Goal: Information Seeking & Learning: Learn about a topic

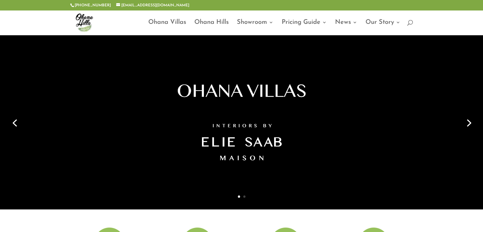
click at [477, 123] on div at bounding box center [241, 122] width 483 height 174
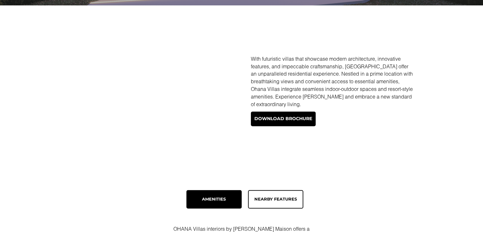
scroll to position [222, 0]
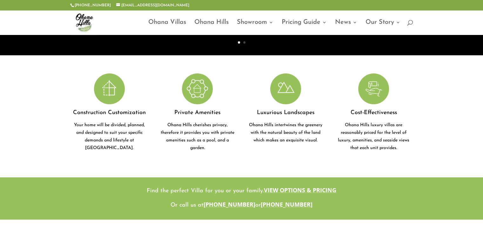
scroll to position [127, 0]
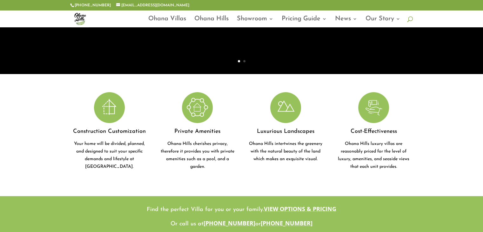
click at [408, 17] on span at bounding box center [408, 17] width 0 height 0
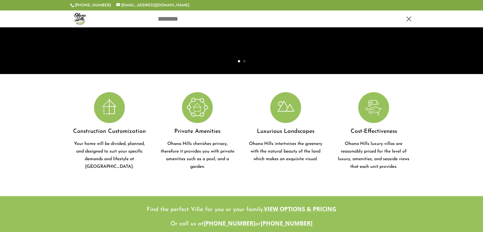
click at [333, 19] on input "search" at bounding box center [280, 18] width 246 height 17
type input "**********"
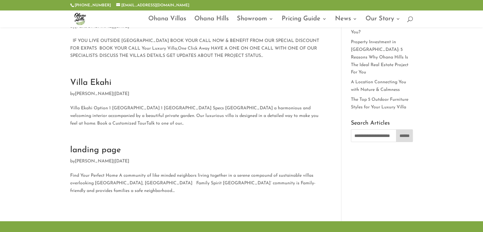
scroll to position [108, 0]
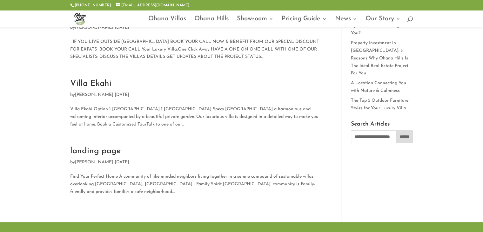
click at [99, 79] on link "Villa Ekahi" at bounding box center [90, 83] width 41 height 9
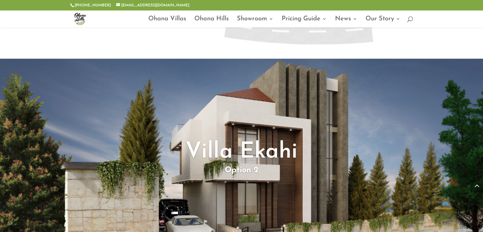
scroll to position [826, 0]
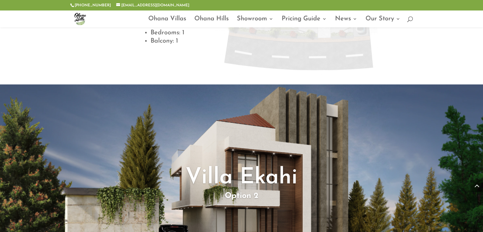
drag, startPoint x: 297, startPoint y: 5, endPoint x: 32, endPoint y: 20, distance: 266.0
click at [25, 24] on header "Ohana Villas [GEOGRAPHIC_DATA] Showroom Interior design Virtual Tour Photo Gall…" at bounding box center [241, 18] width 483 height 17
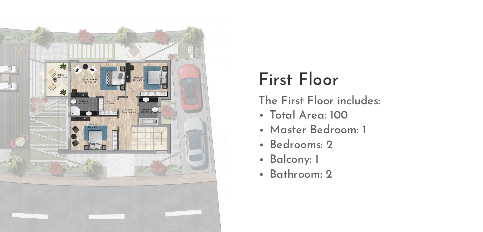
scroll to position [519, 0]
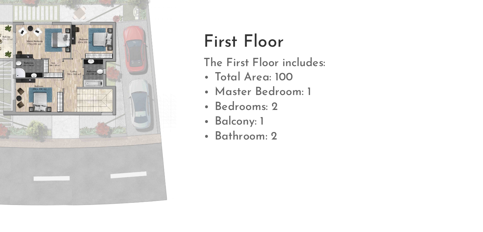
drag, startPoint x: 210, startPoint y: 166, endPoint x: 293, endPoint y: 165, distance: 83.9
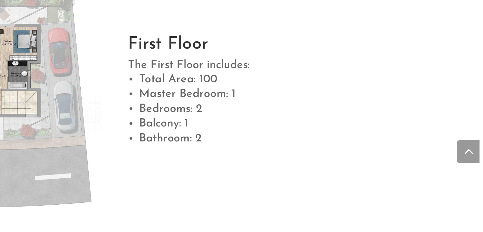
drag, startPoint x: 219, startPoint y: 171, endPoint x: 254, endPoint y: 163, distance: 35.5
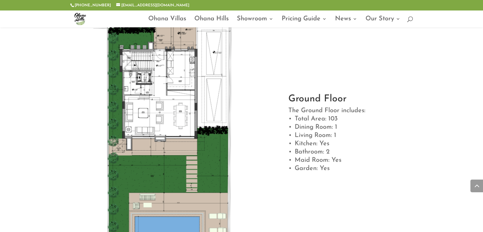
scroll to position [1342, 0]
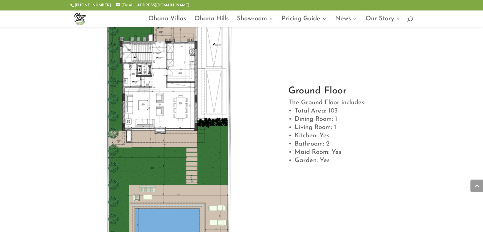
click at [160, 81] on img at bounding box center [169, 131] width 198 height 280
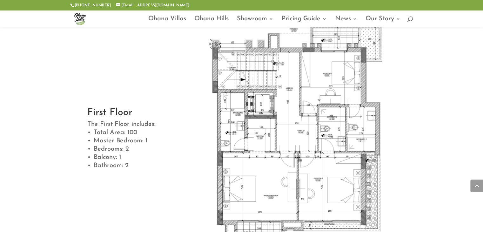
scroll to position [1628, 0]
click at [15, 53] on div "First Floor The First Floor includes: Total Area: 100 Master Bedroom: 1 Bedroom…" at bounding box center [241, 137] width 483 height 285
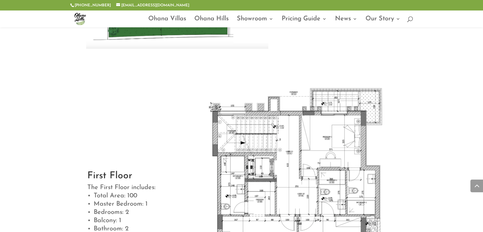
scroll to position [1532, 0]
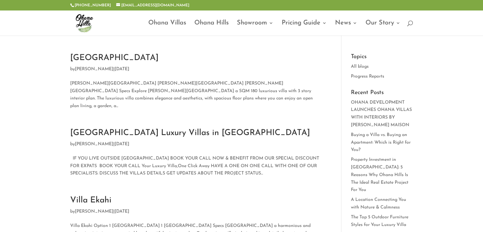
click at [110, 129] on link "Ohana Hills Luxury Villas in Lebanon" at bounding box center [190, 133] width 240 height 9
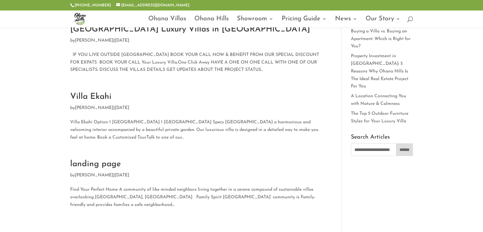
scroll to position [95, 0]
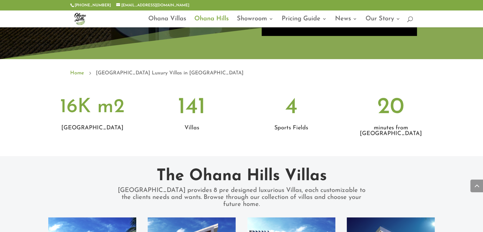
scroll to position [286, 0]
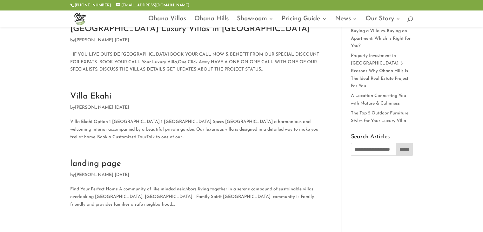
click at [101, 93] on h2 "Villa Ekahi" at bounding box center [196, 97] width 253 height 11
click at [102, 92] on link "Villa Ekahi" at bounding box center [90, 96] width 41 height 9
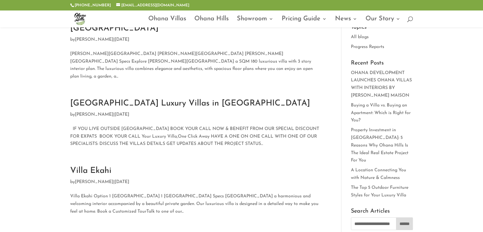
scroll to position [32, 0]
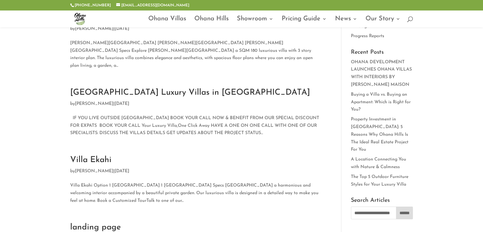
click at [88, 156] on link "Villa Ekahi" at bounding box center [90, 160] width 41 height 9
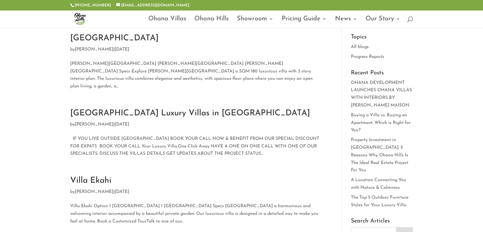
scroll to position [0, 0]
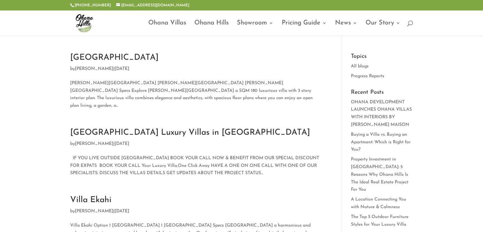
click at [89, 59] on link "Villa Hauoli" at bounding box center [114, 57] width 88 height 9
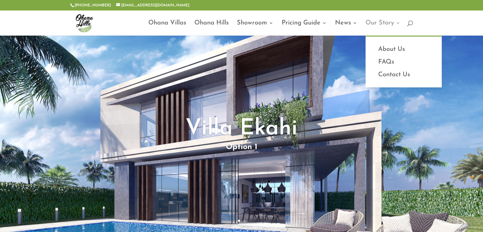
click at [381, 21] on link "Our Story" at bounding box center [383, 28] width 35 height 15
click at [395, 47] on link "About Us" at bounding box center [404, 49] width 64 height 13
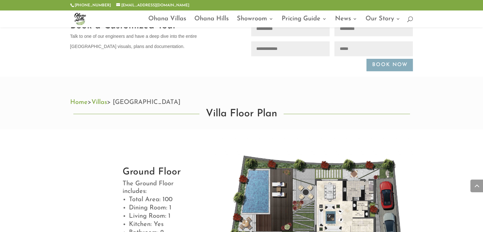
scroll to position [349, 0]
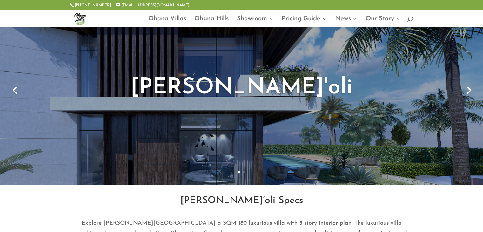
scroll to position [32, 0]
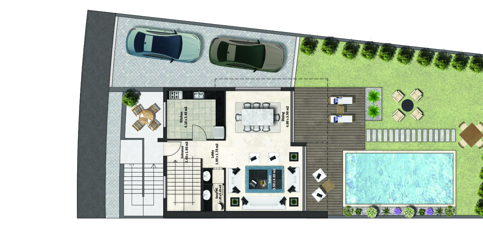
scroll to position [406, 0]
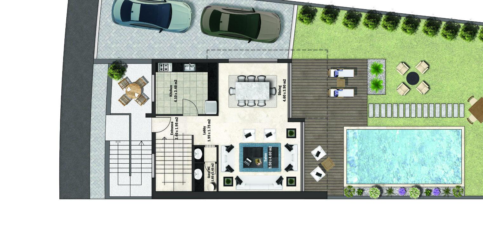
click at [365, 101] on img at bounding box center [314, 85] width 198 height 140
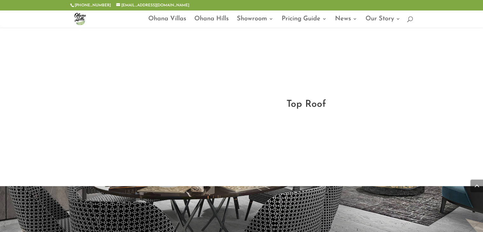
scroll to position [896, 0]
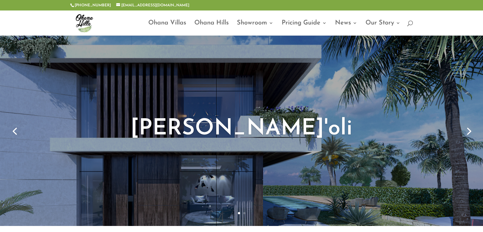
click at [470, 131] on link "Next" at bounding box center [468, 130] width 15 height 15
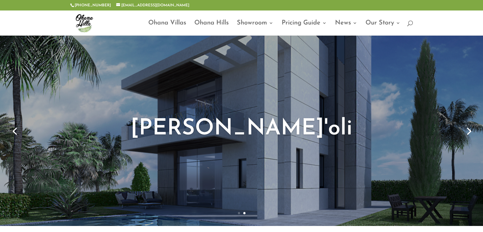
click at [471, 130] on link "Next" at bounding box center [468, 130] width 15 height 15
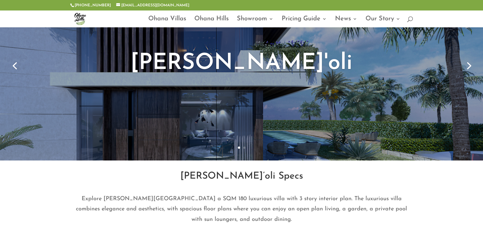
scroll to position [64, 0]
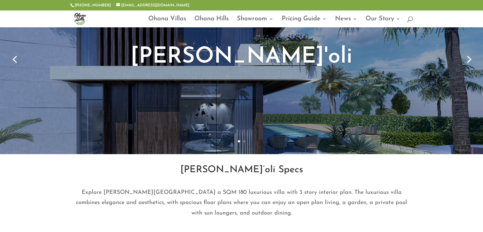
drag, startPoint x: 334, startPoint y: 95, endPoint x: 291, endPoint y: 121, distance: 49.9
click at [291, 121] on div "[PERSON_NAME]'oli" at bounding box center [241, 58] width 425 height 191
click at [466, 60] on link "Next" at bounding box center [468, 58] width 15 height 15
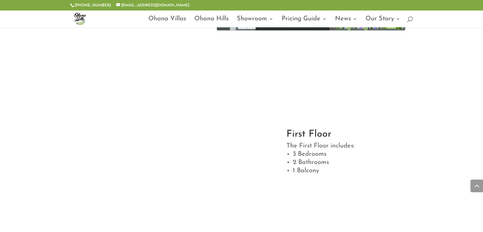
scroll to position [508, 0]
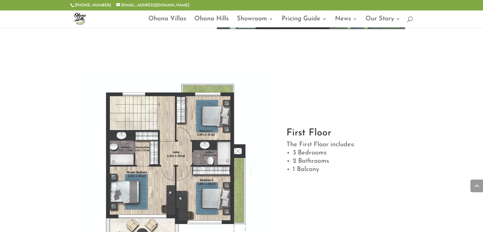
click at [46, 79] on div "First Floor The First Floor includes: 3 Bedrooms 2 Bathrooms 1 Balcony" at bounding box center [241, 164] width 483 height 204
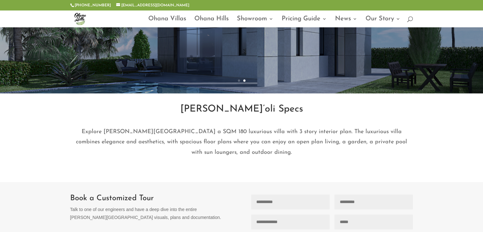
scroll to position [0, 0]
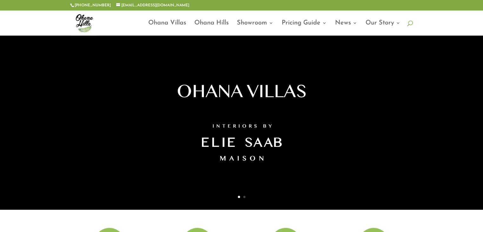
click at [408, 22] on span at bounding box center [408, 22] width 0 height 0
click at [227, 26] on input "**********" at bounding box center [280, 22] width 246 height 25
click at [188, 22] on input "**********" at bounding box center [280, 22] width 246 height 25
click at [242, 25] on input "**********" at bounding box center [280, 22] width 246 height 25
click at [226, 22] on input "**********" at bounding box center [280, 22] width 246 height 25
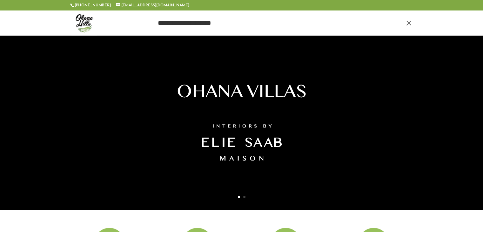
type input "**********"
drag, startPoint x: 220, startPoint y: 22, endPoint x: 140, endPoint y: 21, distance: 79.4
click at [140, 21] on form "**********" at bounding box center [276, 22] width 274 height 25
type input "*"
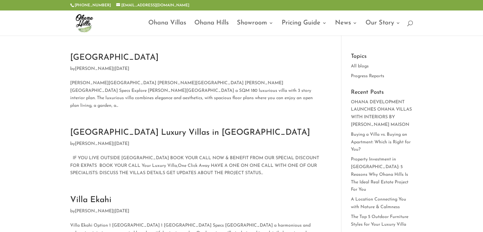
click at [407, 22] on div at bounding box center [241, 22] width 343 height 25
click at [413, 23] on header "**********" at bounding box center [241, 22] width 483 height 25
click at [408, 22] on span at bounding box center [408, 22] width 0 height 0
drag, startPoint x: 223, startPoint y: 23, endPoint x: 169, endPoint y: 22, distance: 53.4
click at [169, 22] on input "**********" at bounding box center [280, 22] width 246 height 25
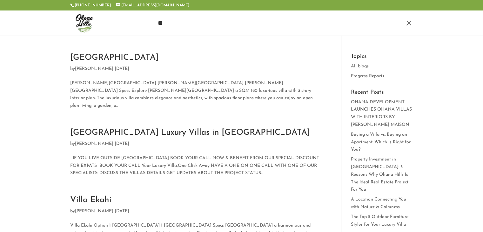
type input "*"
type input "**********"
click at [228, 24] on input "**********" at bounding box center [280, 22] width 246 height 25
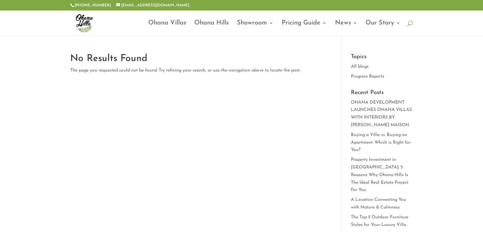
click at [408, 22] on span at bounding box center [408, 22] width 0 height 0
click at [407, 23] on span at bounding box center [409, 23] width 10 height 10
click at [408, 22] on span at bounding box center [408, 22] width 0 height 0
drag, startPoint x: 188, startPoint y: 23, endPoint x: 134, endPoint y: 23, distance: 54.0
click at [134, 23] on div "**********" at bounding box center [241, 22] width 343 height 25
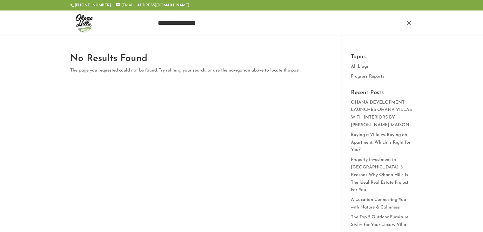
drag, startPoint x: 203, startPoint y: 20, endPoint x: 91, endPoint y: 23, distance: 112.5
click at [91, 23] on div "**********" at bounding box center [241, 22] width 343 height 25
type input "**********"
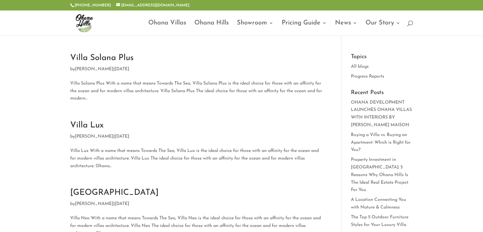
click at [118, 58] on link "Villa Solana Plus" at bounding box center [102, 58] width 64 height 9
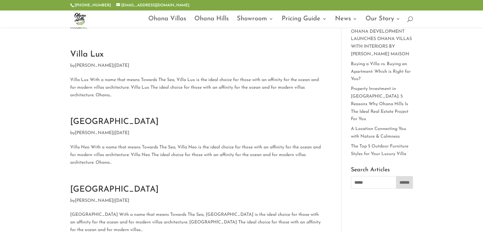
scroll to position [32, 0]
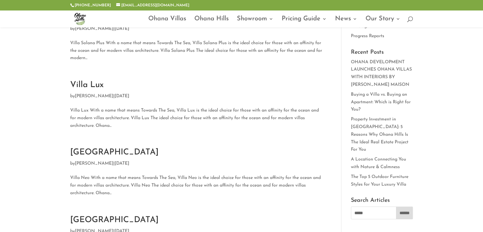
click at [87, 83] on link "Villa Lux" at bounding box center [86, 85] width 33 height 9
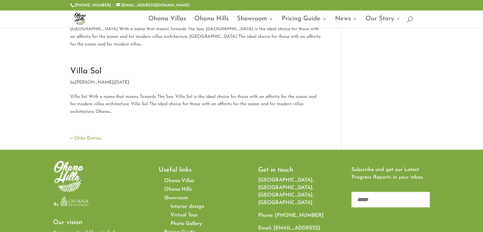
scroll to position [222, 0]
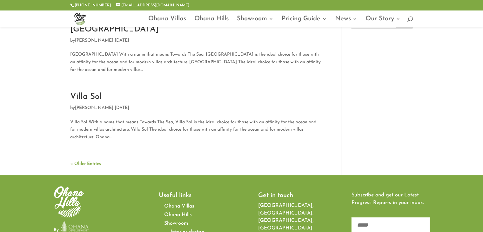
click at [86, 97] on link "Villa Sol" at bounding box center [85, 96] width 31 height 9
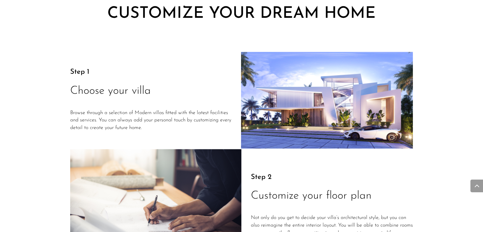
scroll to position [889, 0]
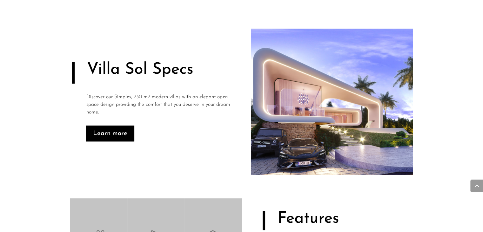
scroll to position [286, 0]
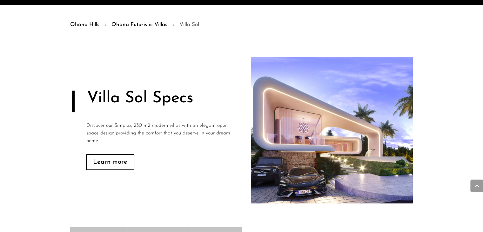
click at [115, 162] on link "Learn more" at bounding box center [110, 162] width 48 height 16
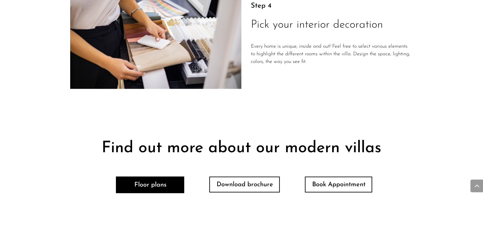
scroll to position [1288, 0]
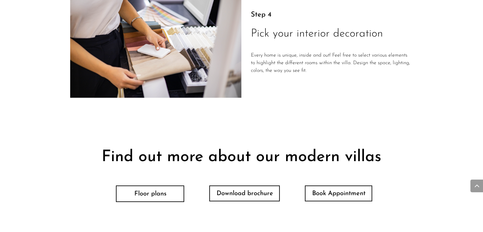
click at [155, 189] on link "Floor plans" at bounding box center [150, 193] width 68 height 17
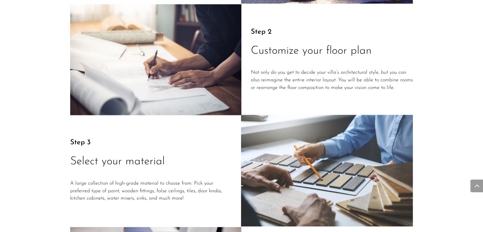
scroll to position [1000, 0]
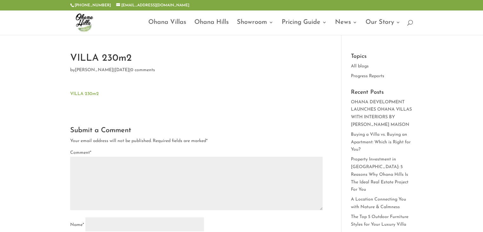
type textarea "*********"
type input "******"
type input "*******"
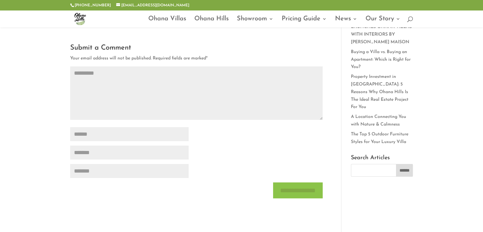
scroll to position [95, 0]
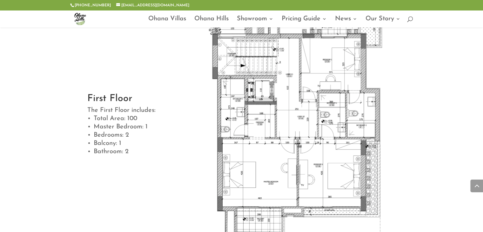
scroll to position [1652, 0]
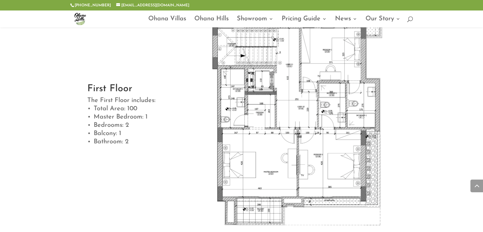
click at [414, 83] on div "First Floor The First Floor includes: Total Area: 100 Master Bedroom: 1 Bedroom…" at bounding box center [241, 113] width 483 height 285
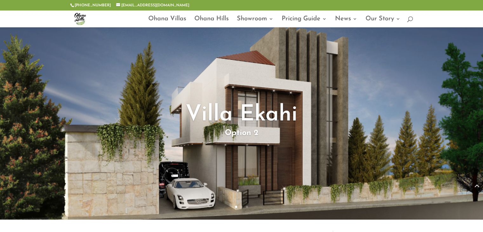
scroll to position [889, 0]
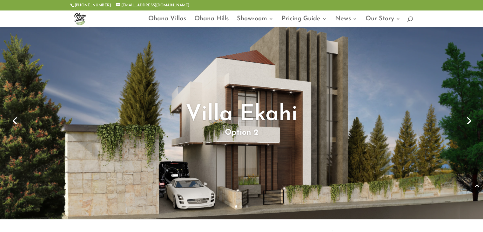
click at [468, 121] on link "Next" at bounding box center [468, 119] width 15 height 15
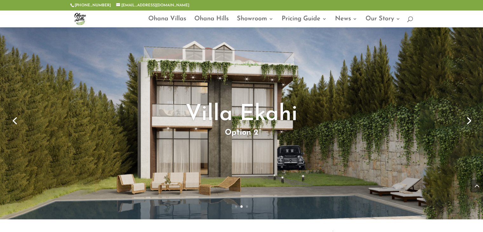
drag, startPoint x: 112, startPoint y: 95, endPoint x: 274, endPoint y: 155, distance: 173.2
click at [274, 155] on div "Villa Ekahi Option 2" at bounding box center [241, 120] width 425 height 198
click at [12, 120] on link "Previous" at bounding box center [14, 119] width 15 height 15
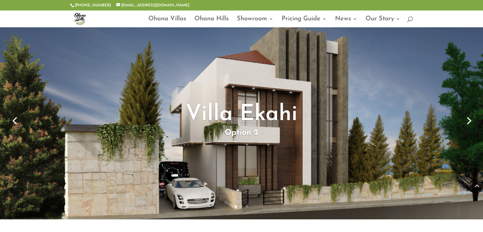
click at [8, 120] on link "Previous" at bounding box center [14, 119] width 15 height 15
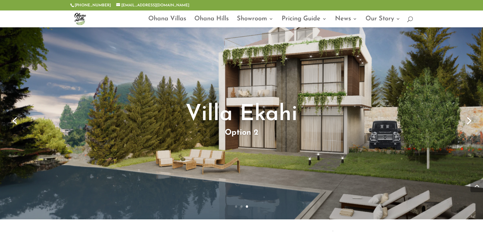
click at [468, 117] on link "Next" at bounding box center [468, 119] width 15 height 15
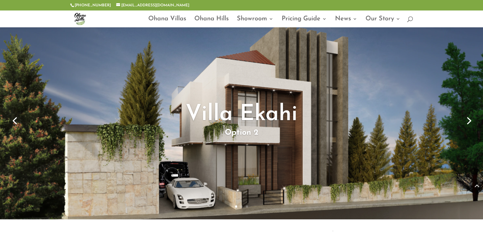
click at [468, 119] on link "Next" at bounding box center [468, 119] width 15 height 15
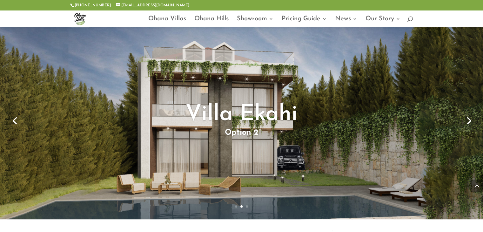
click at [469, 118] on link "Next" at bounding box center [468, 119] width 15 height 15
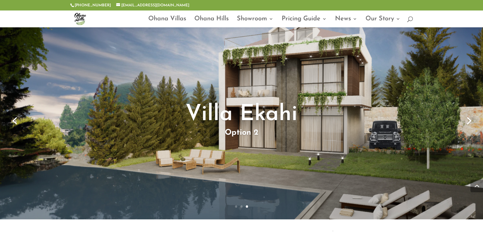
click at [469, 118] on link "Next" at bounding box center [468, 119] width 15 height 15
